Goal: Find specific page/section: Find specific page/section

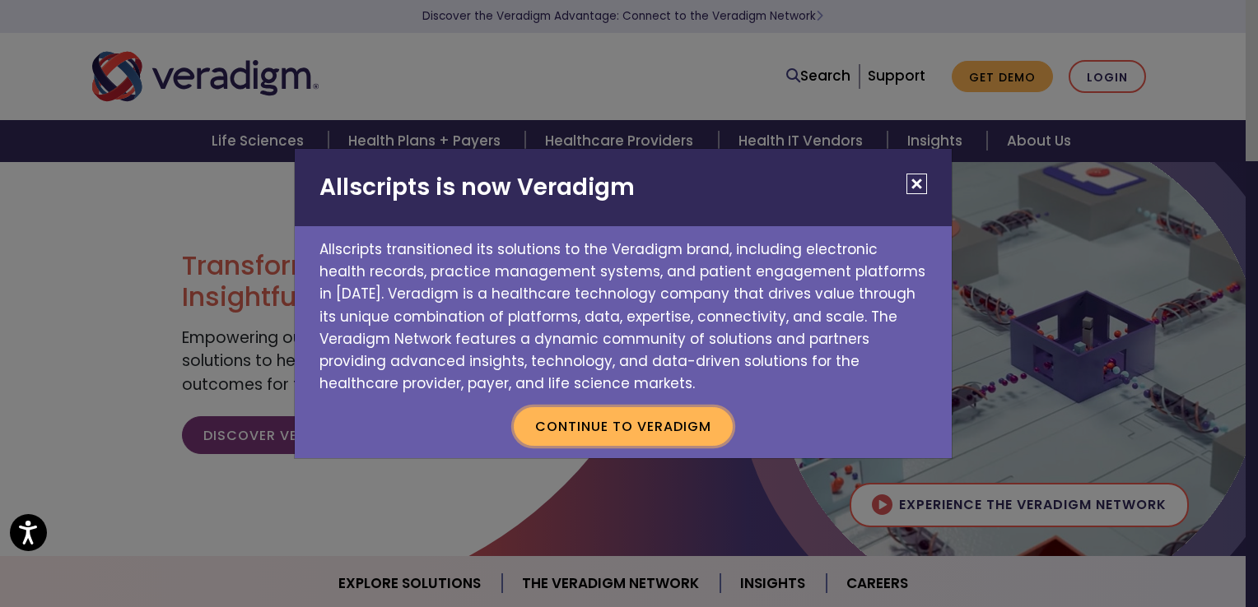
click at [589, 426] on button "Continue to Veradigm" at bounding box center [623, 426] width 219 height 38
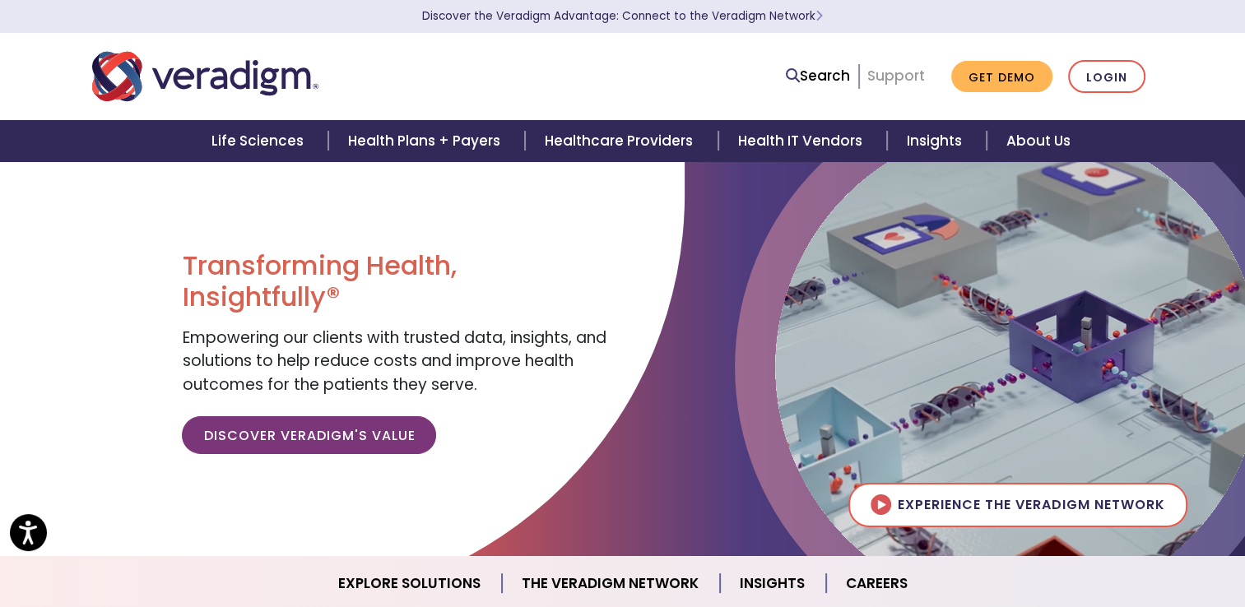
click at [905, 75] on link "Support" at bounding box center [896, 76] width 58 height 20
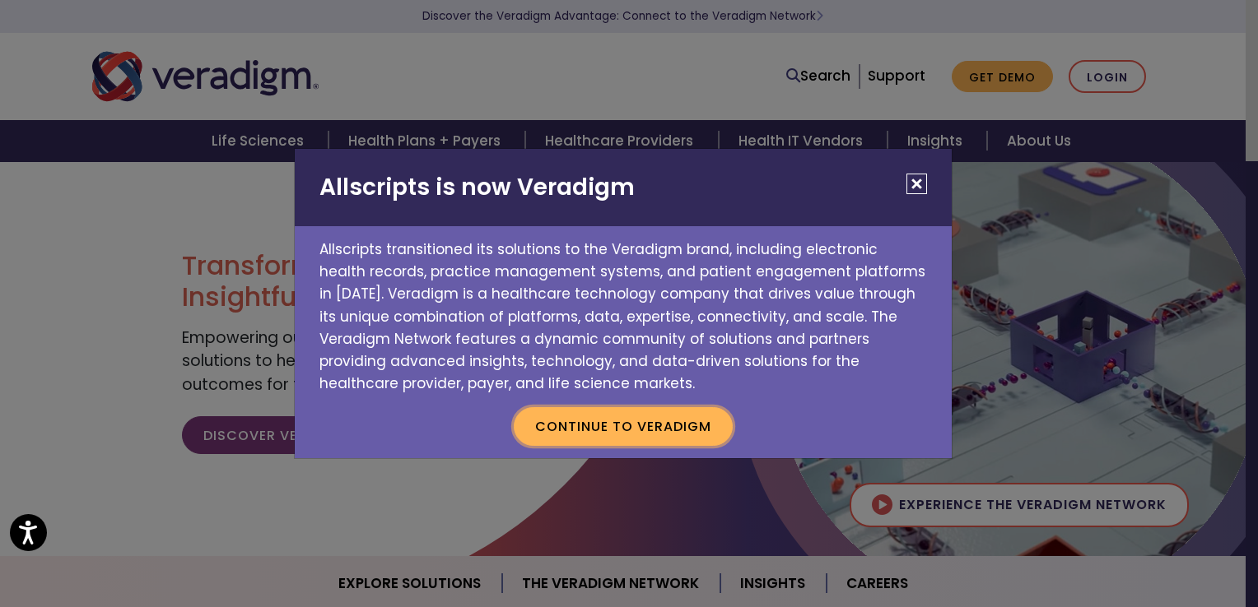
click at [614, 429] on button "Continue to Veradigm" at bounding box center [623, 426] width 219 height 38
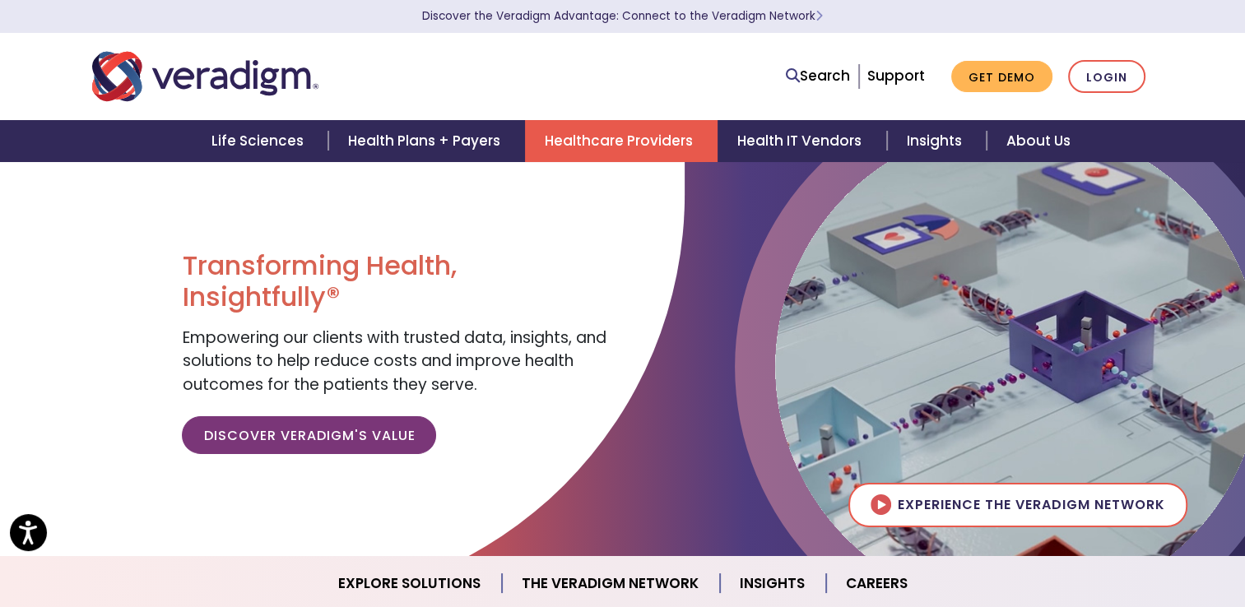
click at [602, 137] on link "Healthcare Providers" at bounding box center [621, 141] width 193 height 42
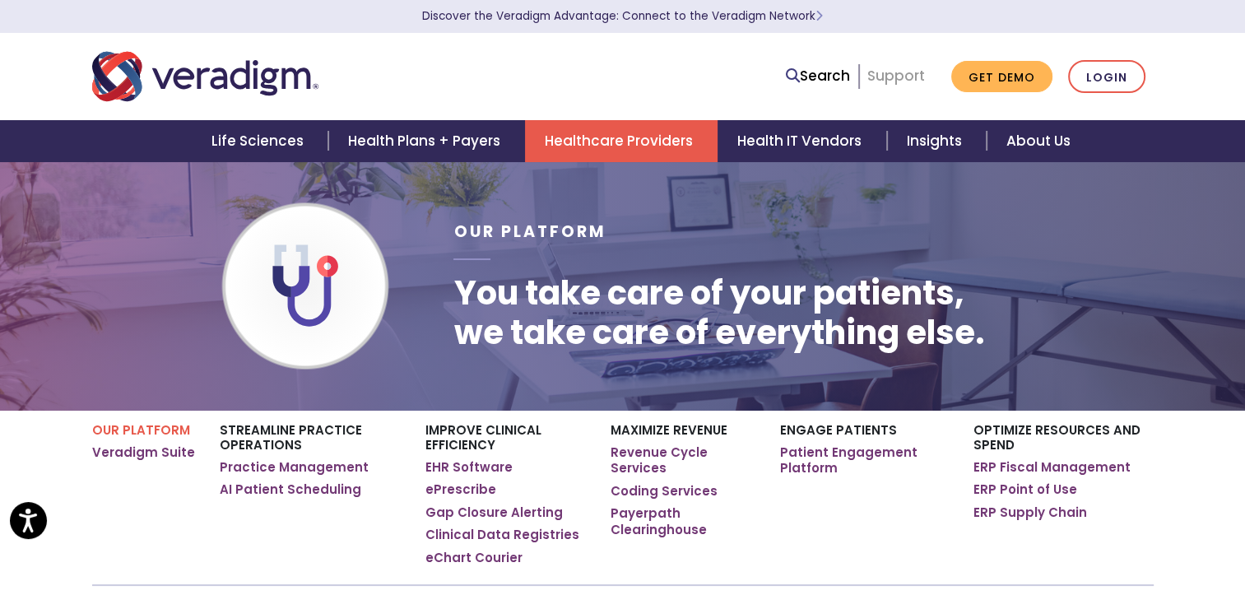
click at [891, 70] on link "Support" at bounding box center [896, 76] width 58 height 20
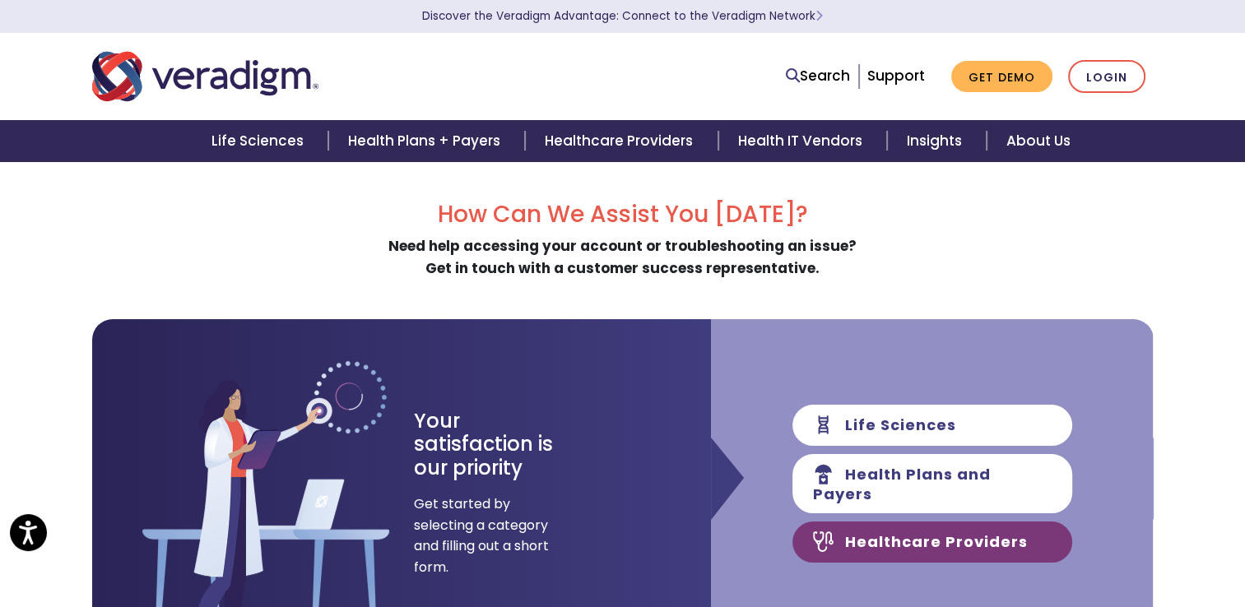
click at [877, 539] on link "Healthcare Providers" at bounding box center [933, 542] width 280 height 41
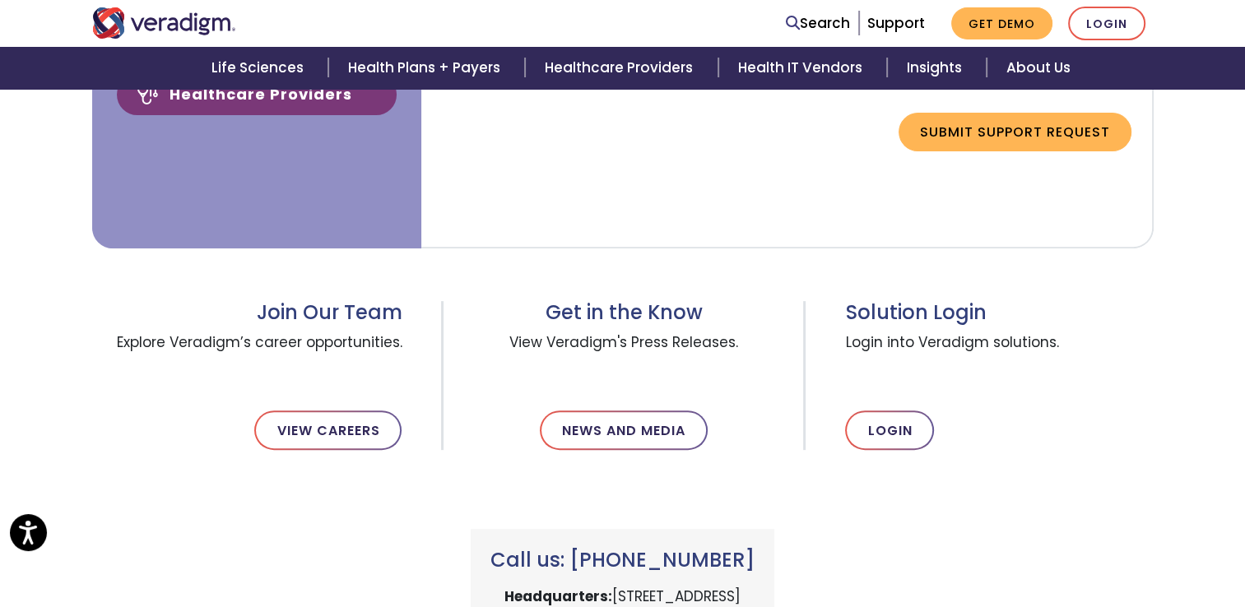
scroll to position [616, 0]
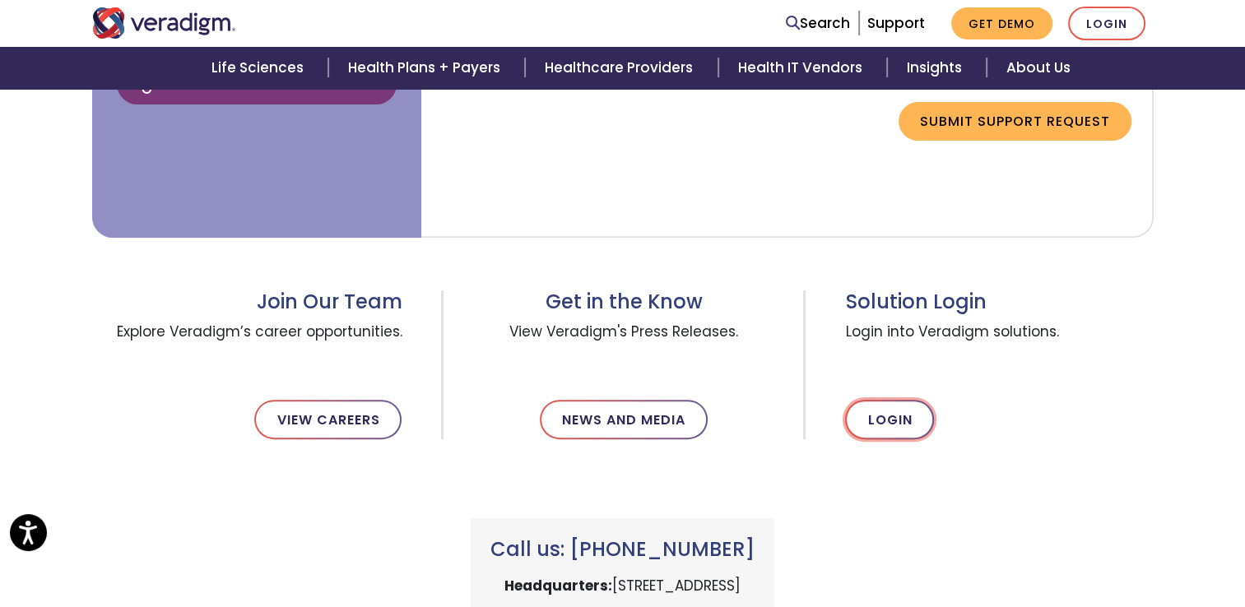
click at [886, 416] on link "Login" at bounding box center [889, 420] width 89 height 40
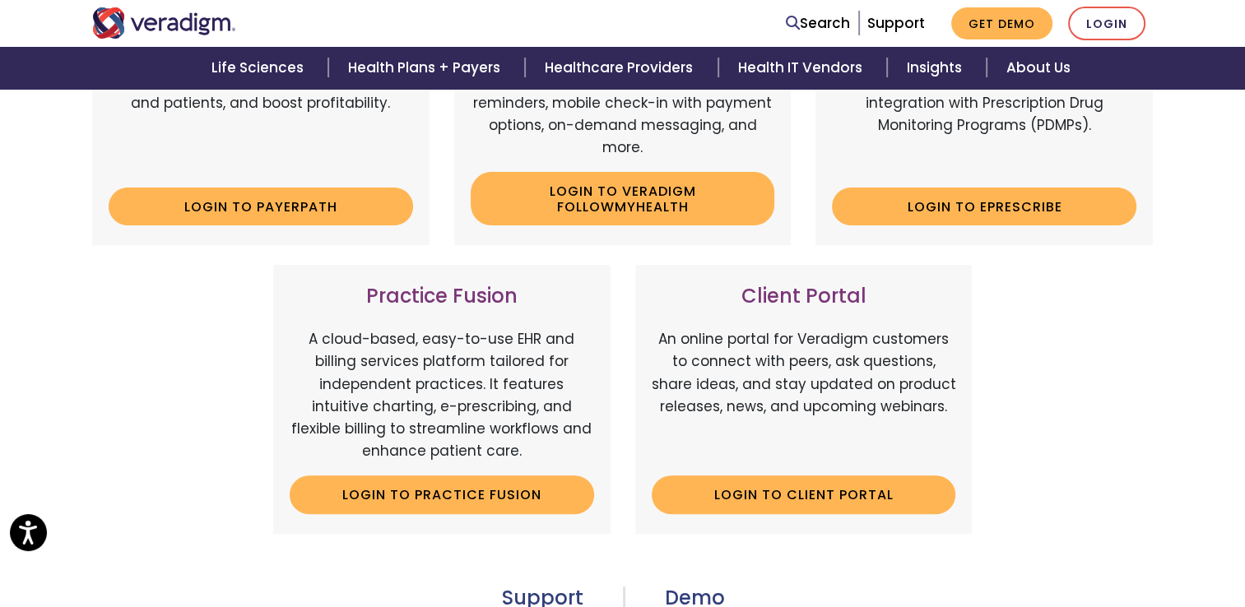
scroll to position [412, 0]
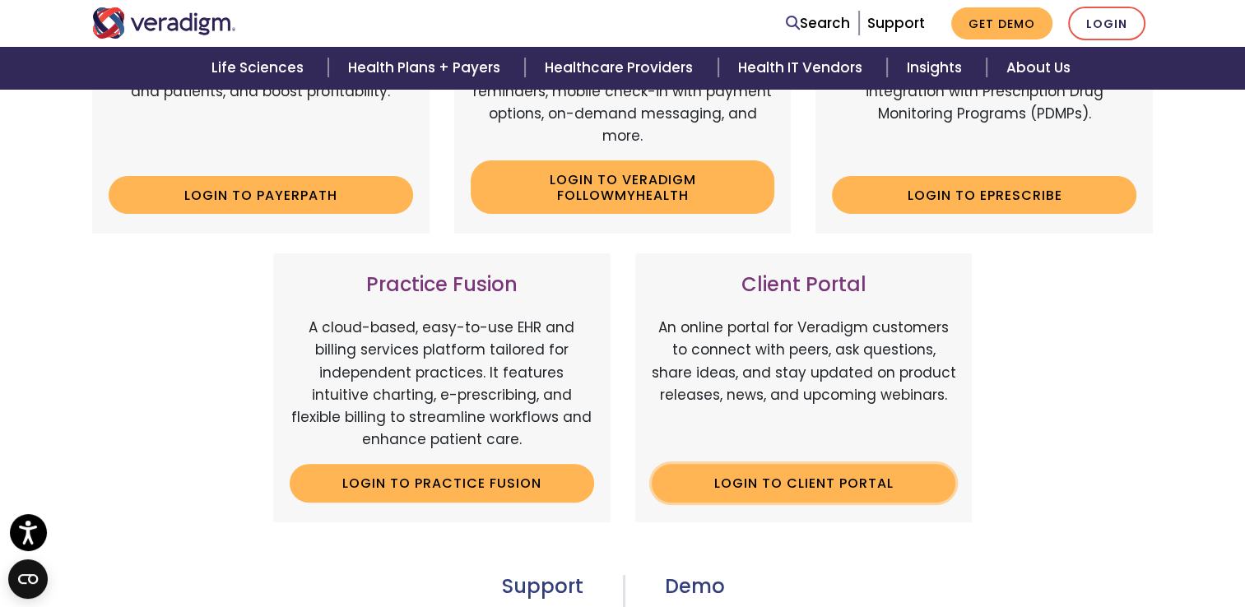
click at [833, 479] on link "Login to Client Portal" at bounding box center [804, 483] width 305 height 38
